Goal: Task Accomplishment & Management: Manage account settings

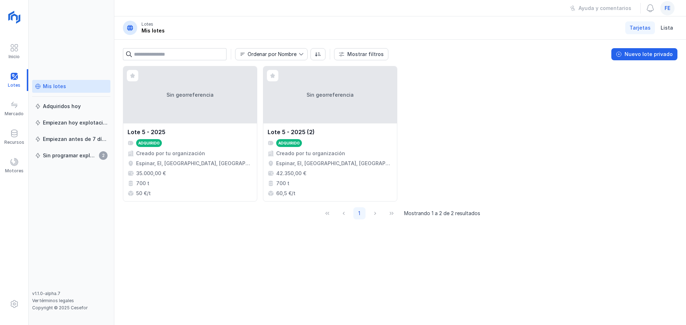
click at [668, 12] on div "fe" at bounding box center [667, 8] width 14 height 14
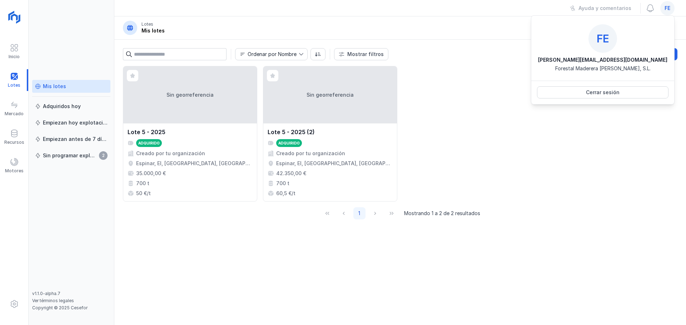
click at [666, 10] on span "fe" at bounding box center [667, 8] width 6 height 7
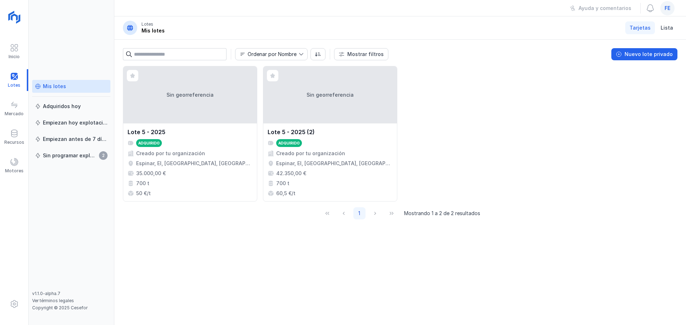
click at [666, 10] on span "fe" at bounding box center [667, 8] width 6 height 7
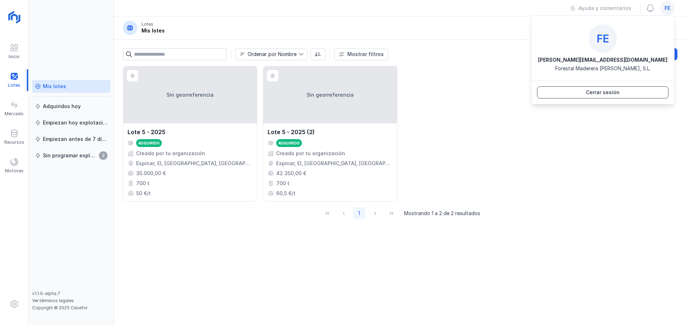
click at [626, 91] on button "Cerrar sesión" at bounding box center [602, 92] width 131 height 12
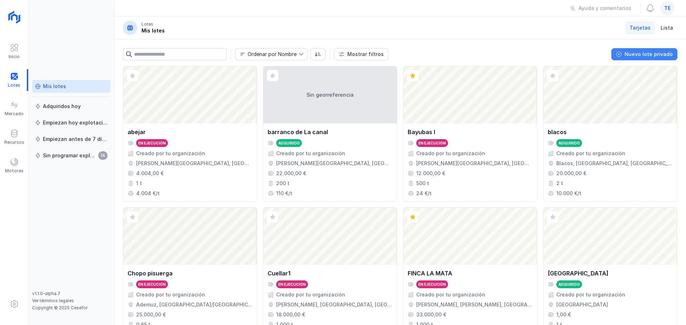
drag, startPoint x: 655, startPoint y: 57, endPoint x: 658, endPoint y: 52, distance: 5.9
click at [655, 57] on div "Nuevo lote privado" at bounding box center [648, 54] width 48 height 7
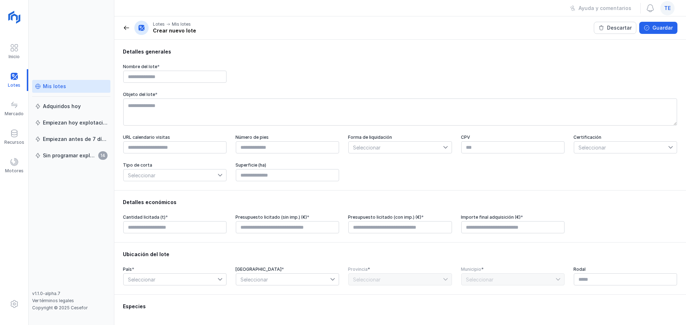
click at [44, 85] on div "Mis lotes" at bounding box center [54, 86] width 23 height 7
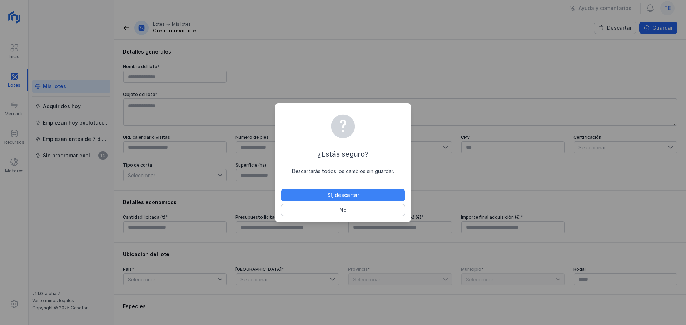
click at [362, 194] on button "Sí, descartar" at bounding box center [343, 195] width 124 height 12
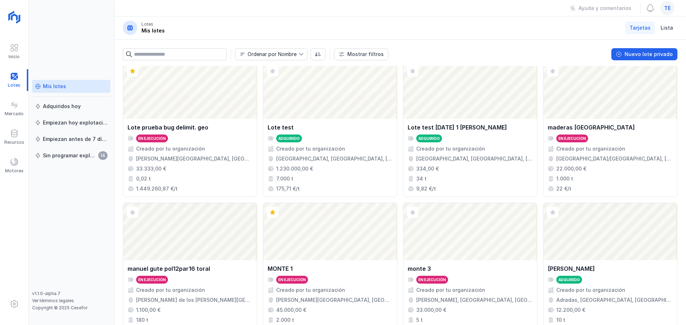
scroll to position [474, 0]
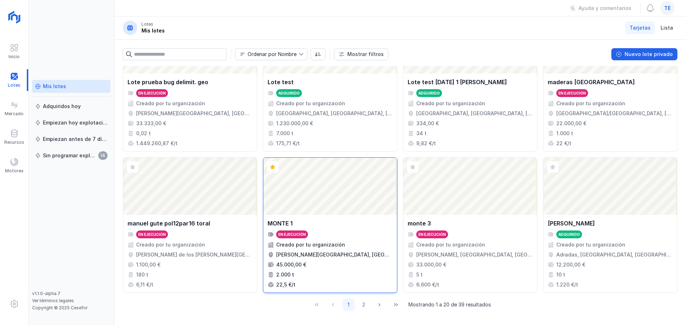
click at [316, 199] on div "Abrir lote" at bounding box center [330, 186] width 134 height 57
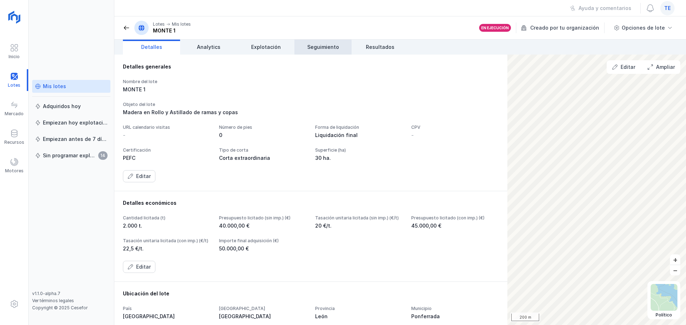
click at [319, 51] on link "Seguimiento" at bounding box center [322, 47] width 57 height 15
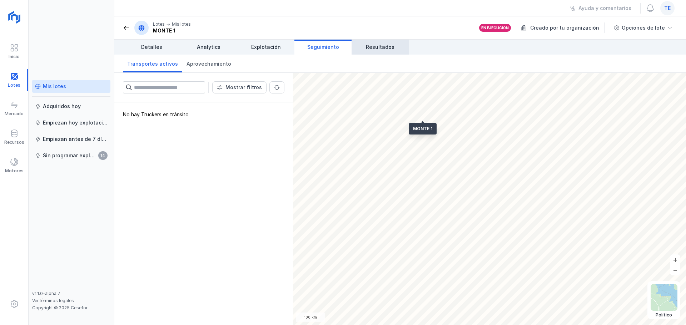
click at [365, 49] on link "Resultados" at bounding box center [379, 47] width 57 height 15
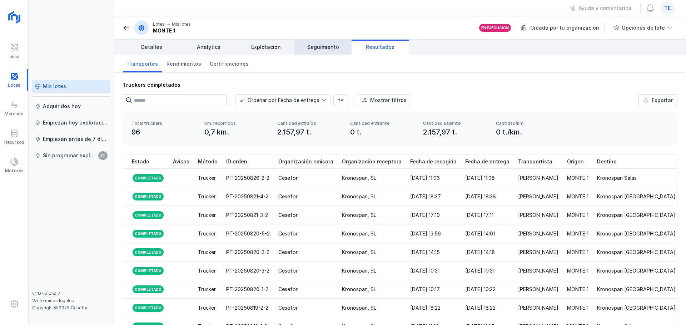
click at [326, 49] on span "Seguimiento" at bounding box center [323, 47] width 32 height 7
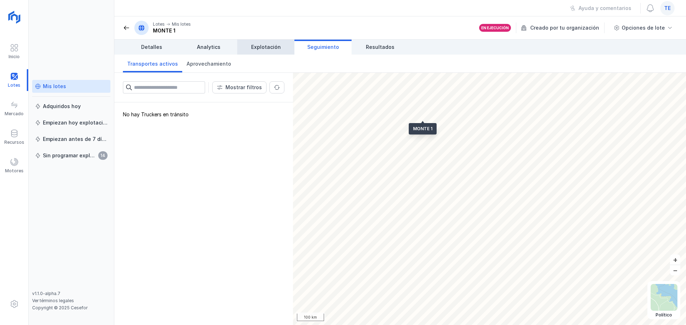
click at [272, 49] on span "Explotación" at bounding box center [266, 47] width 30 height 7
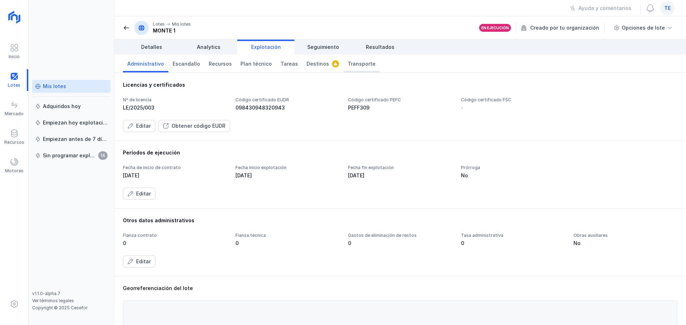
click at [343, 62] on link "Transporte" at bounding box center [361, 64] width 36 height 18
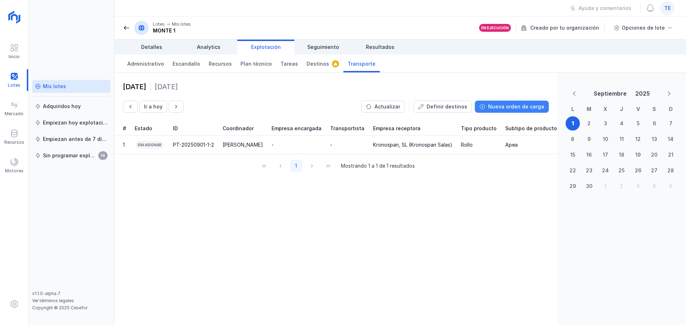
click at [500, 109] on div "Nueva orden de carga" at bounding box center [516, 106] width 56 height 7
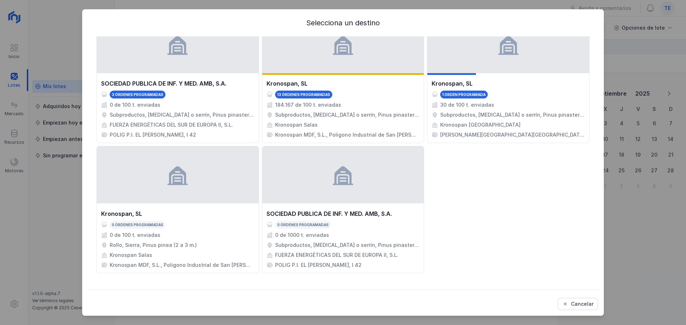
scroll to position [467, 0]
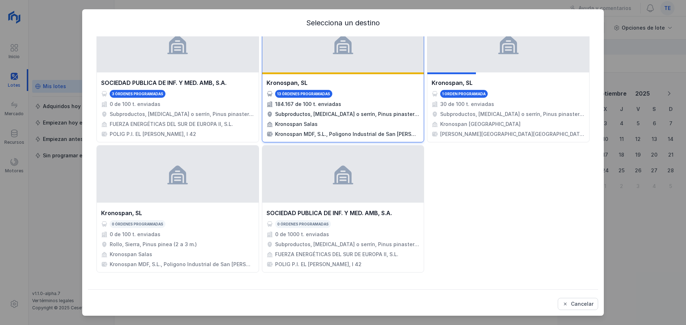
click at [354, 95] on div "13 órdenes programadas" at bounding box center [342, 94] width 153 height 8
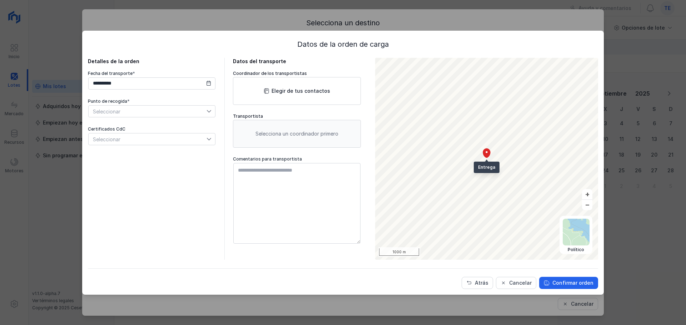
click at [125, 110] on span "Seleccionar" at bounding box center [148, 111] width 118 height 11
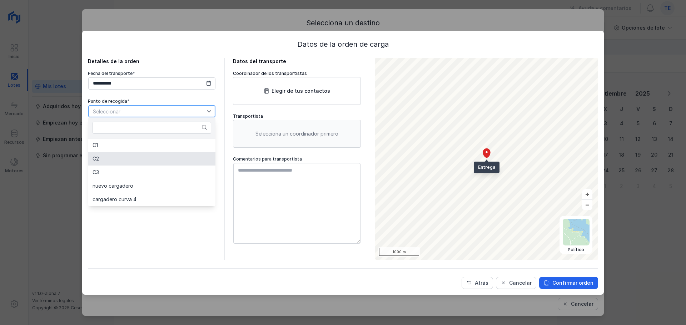
click at [134, 161] on li "C2" at bounding box center [151, 159] width 127 height 14
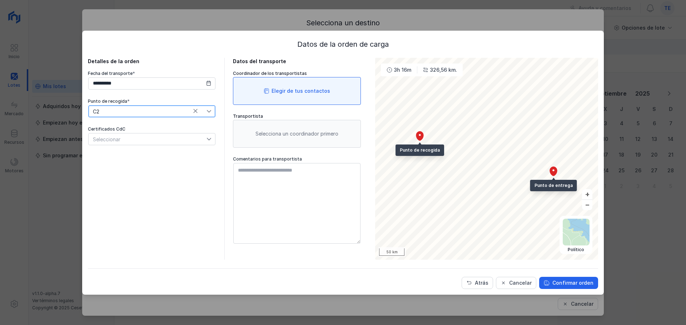
click at [307, 91] on div "Elegir de tus contactos" at bounding box center [300, 90] width 59 height 7
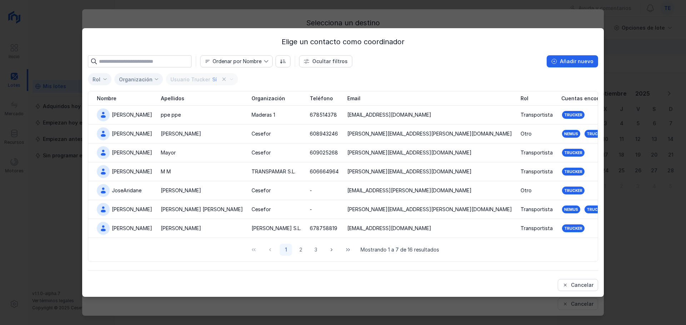
click at [177, 63] on input "text" at bounding box center [145, 61] width 92 height 12
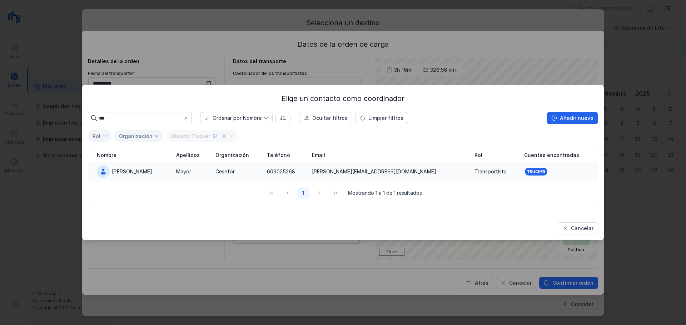
type input "***"
click at [176, 172] on div "Mayor" at bounding box center [183, 171] width 15 height 7
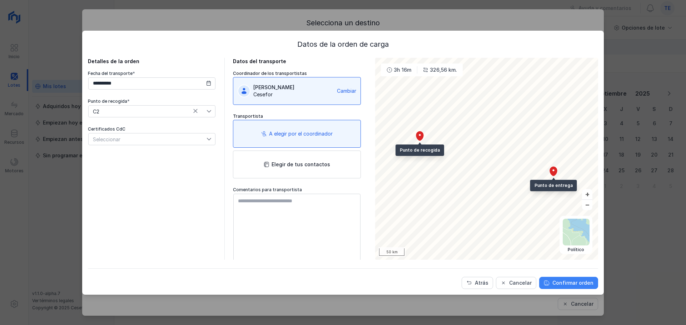
click at [574, 284] on div "Confirmar orden" at bounding box center [572, 283] width 41 height 7
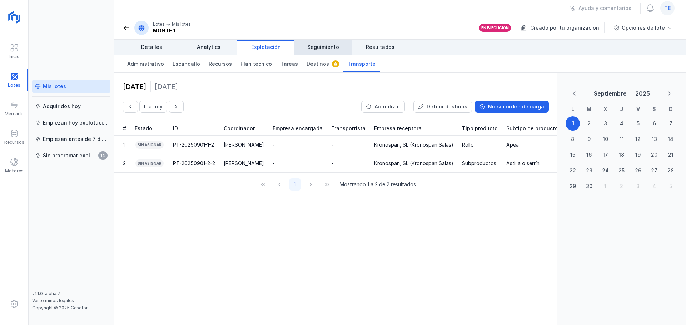
click at [320, 48] on span "Seguimiento" at bounding box center [323, 47] width 32 height 7
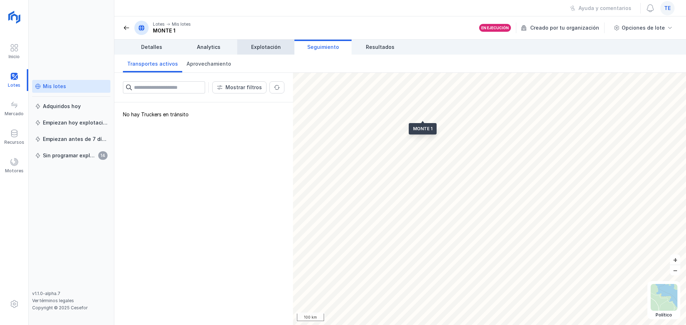
click at [272, 48] on span "Explotación" at bounding box center [266, 47] width 30 height 7
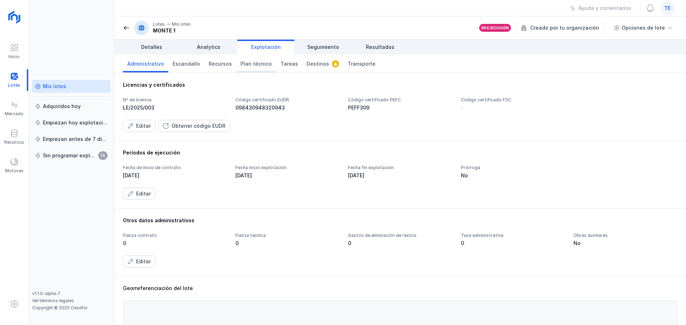
click at [259, 66] on span "Plan técnico" at bounding box center [255, 63] width 31 height 7
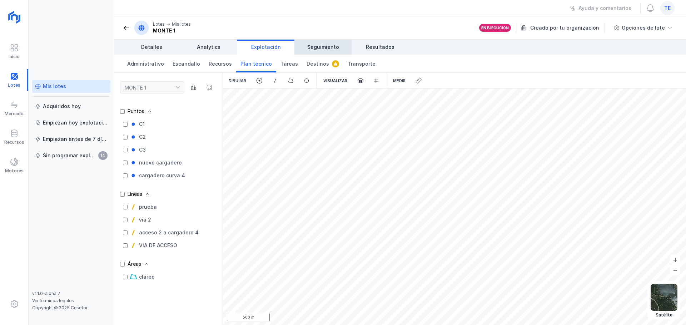
click at [324, 48] on span "Seguimiento" at bounding box center [323, 47] width 32 height 7
click at [328, 44] on span "Seguimiento" at bounding box center [323, 47] width 32 height 7
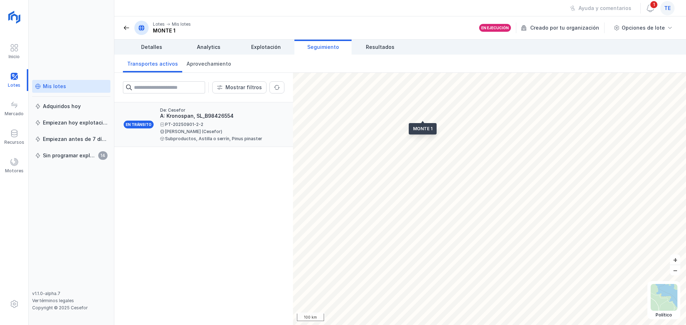
click at [227, 130] on div "[PERSON_NAME] (Cesefor)" at bounding box center [219, 132] width 119 height 4
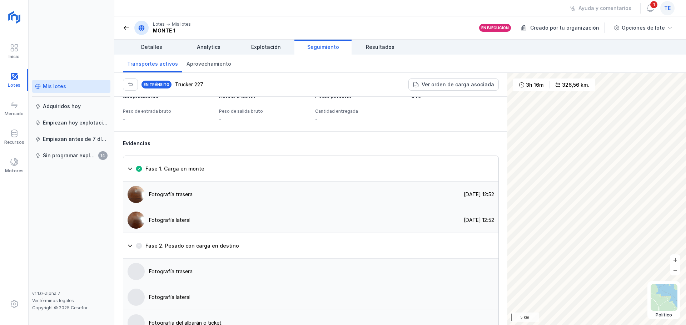
scroll to position [500, 0]
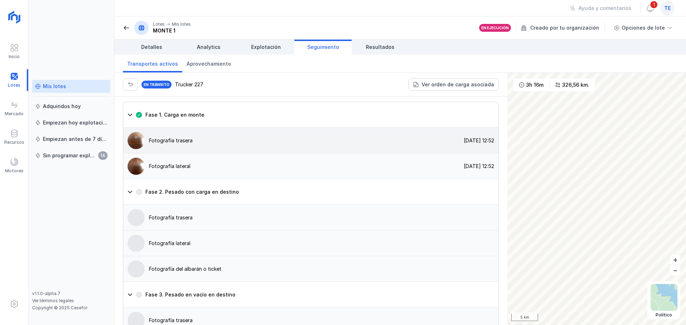
click at [164, 144] on div "Fotografía trasera" at bounding box center [171, 140] width 44 height 7
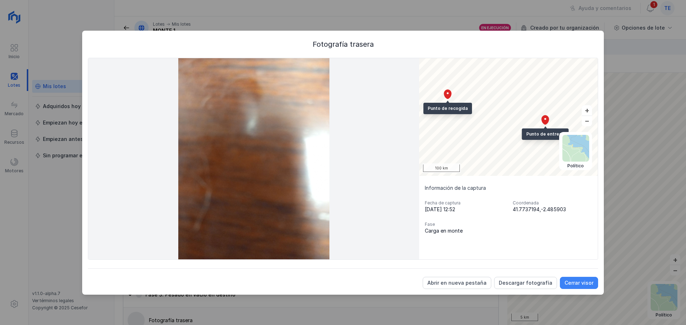
click at [573, 282] on div "Cerrar visor" at bounding box center [578, 283] width 29 height 7
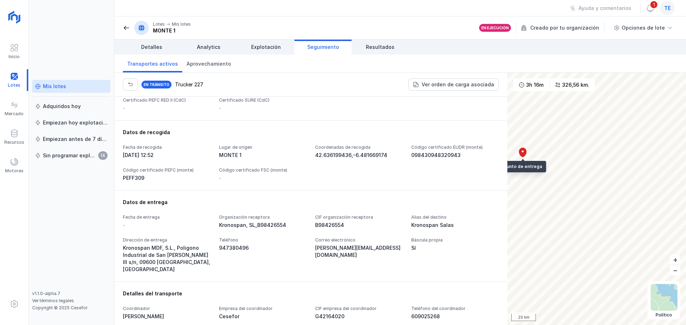
scroll to position [0, 0]
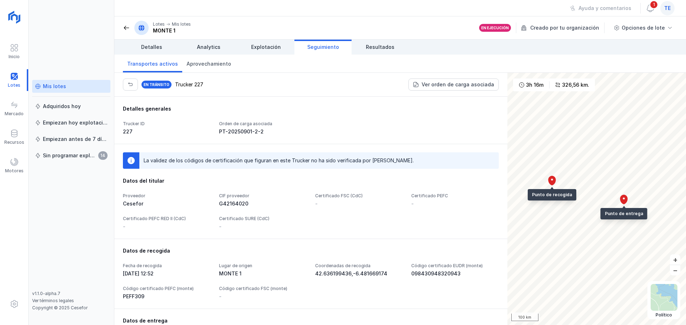
click at [323, 46] on span "Seguimiento" at bounding box center [323, 47] width 32 height 7
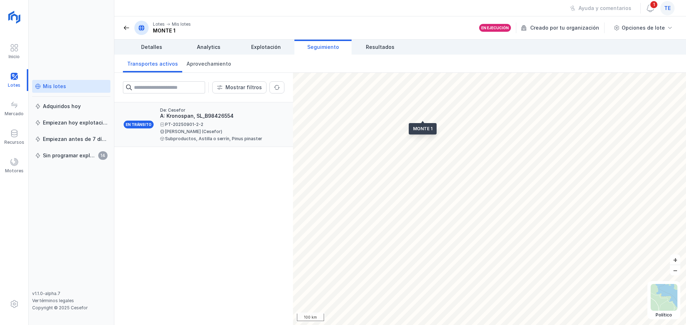
click at [212, 129] on div "PT-20250901-2-2 Ana Mayor (Cesefor) Subproductos, Astilla o serrín, Pinus pinas…" at bounding box center [219, 131] width 119 height 19
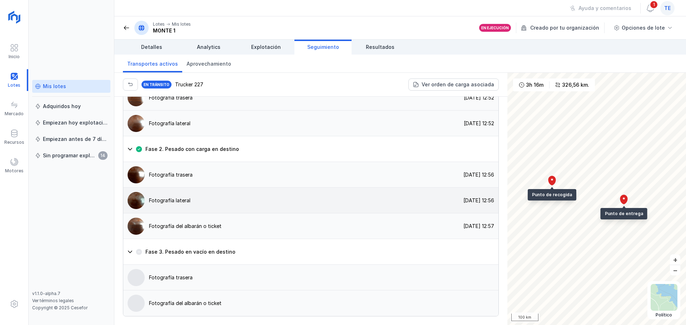
scroll to position [583, 0]
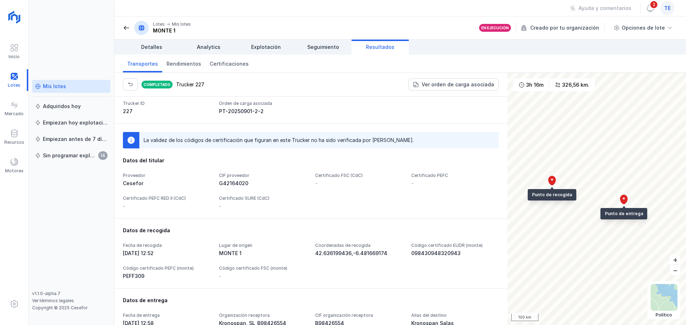
scroll to position [36, 0]
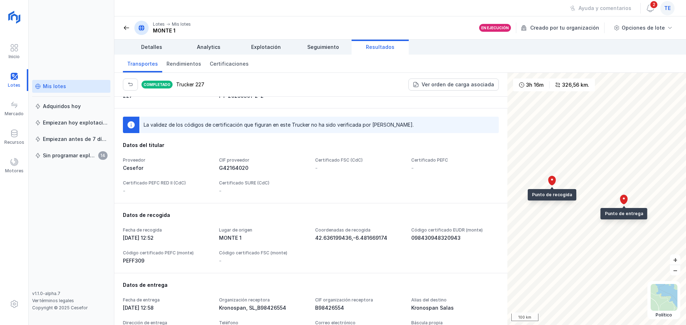
click at [373, 51] on link "Resultados" at bounding box center [379, 47] width 57 height 15
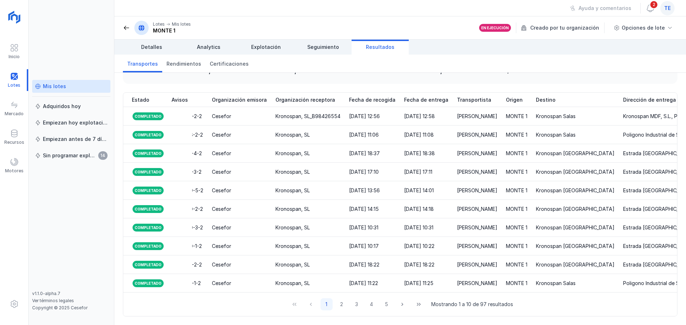
scroll to position [0, 10]
